Goal: Task Accomplishment & Management: Manage account settings

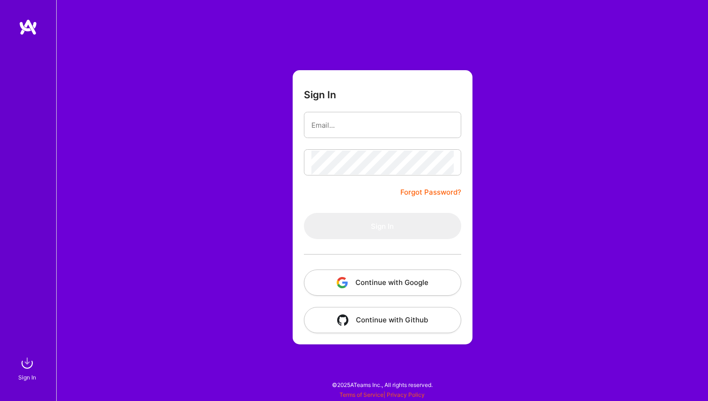
click at [383, 288] on button "Continue with Google" at bounding box center [382, 283] width 157 height 26
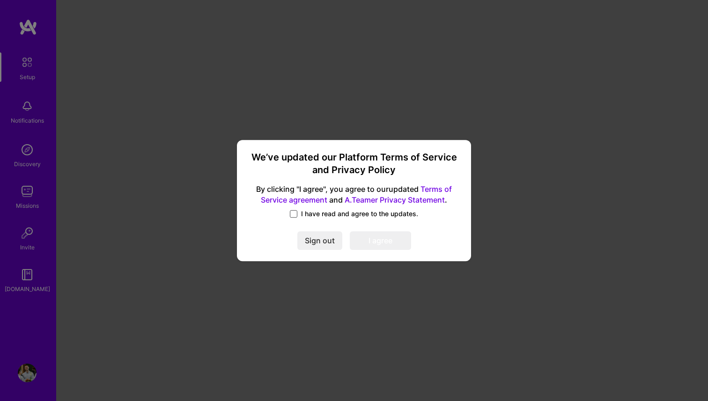
click at [291, 216] on span at bounding box center [293, 213] width 7 height 7
click at [0, 0] on input "I have read and agree to the updates." at bounding box center [0, 0] width 0 height 0
click at [368, 239] on button "I agree" at bounding box center [380, 241] width 61 height 19
